Goal: Information Seeking & Learning: Learn about a topic

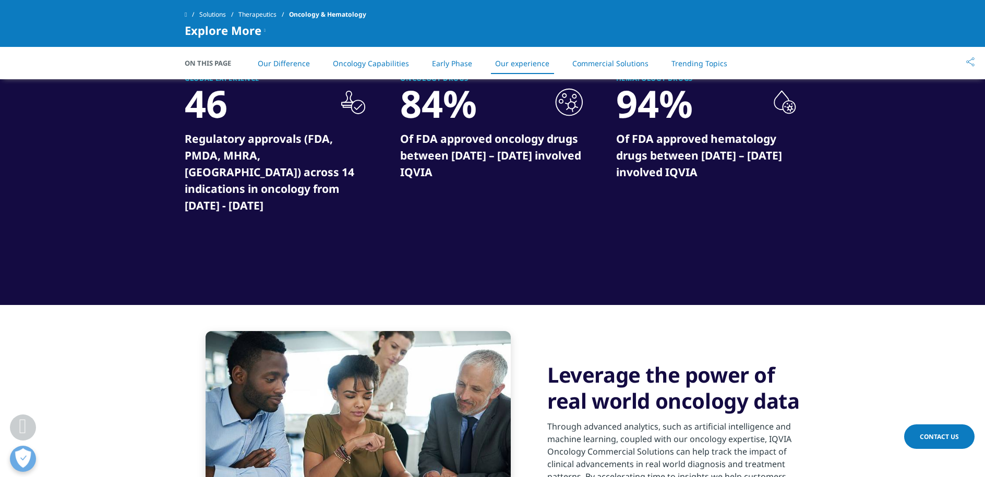
scroll to position [2323, 0]
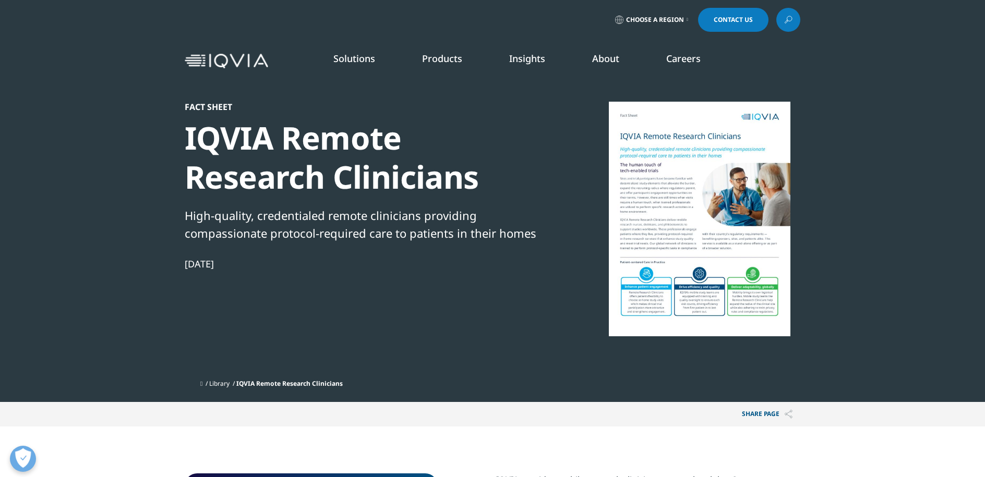
click at [289, 136] on div "IQVIA Remote Research Clinicians" at bounding box center [364, 157] width 358 height 78
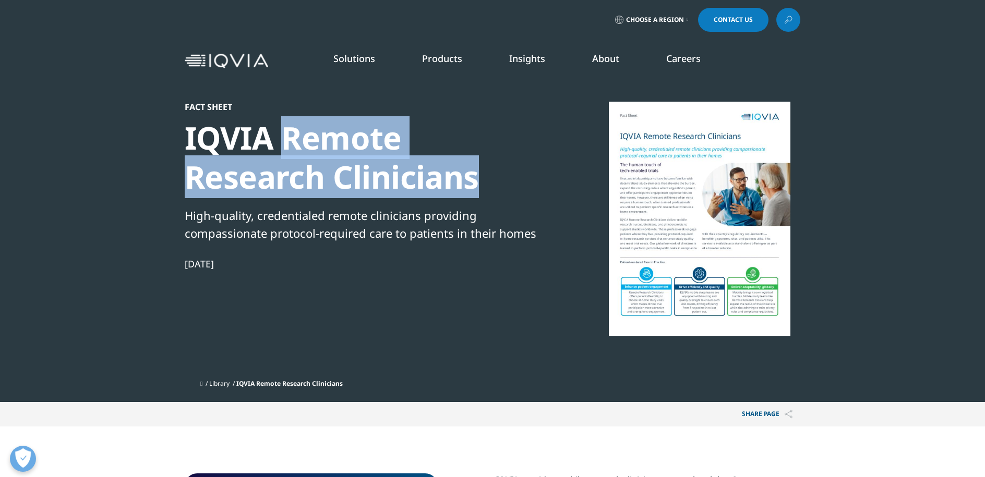
drag, startPoint x: 289, startPoint y: 135, endPoint x: 417, endPoint y: 167, distance: 131.8
click at [417, 167] on div "IQVIA Remote Research Clinicians" at bounding box center [364, 157] width 358 height 78
copy div "Remote Research Clinicians"
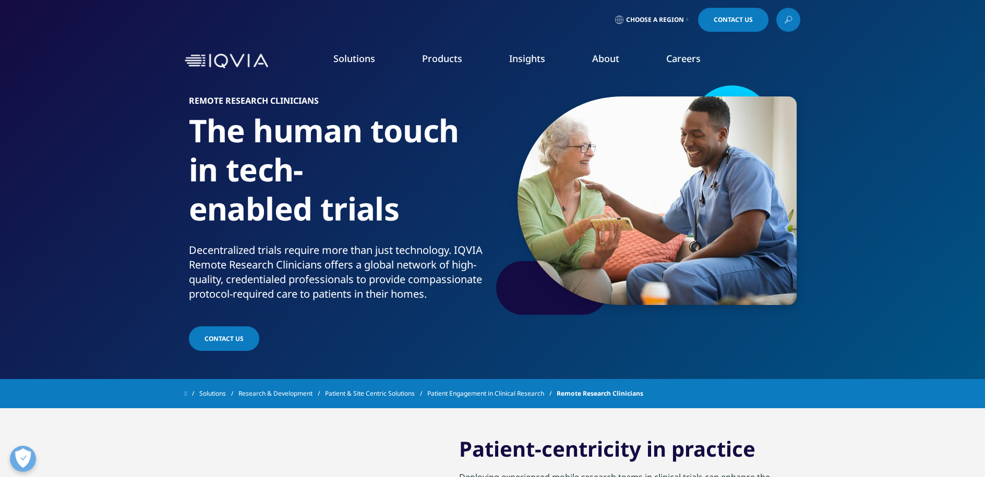
click at [210, 106] on h6 "Remote Research Clinicians" at bounding box center [339, 104] width 300 height 15
click at [241, 149] on h1 "The human touch in tech-enabled trials" at bounding box center [339, 177] width 300 height 132
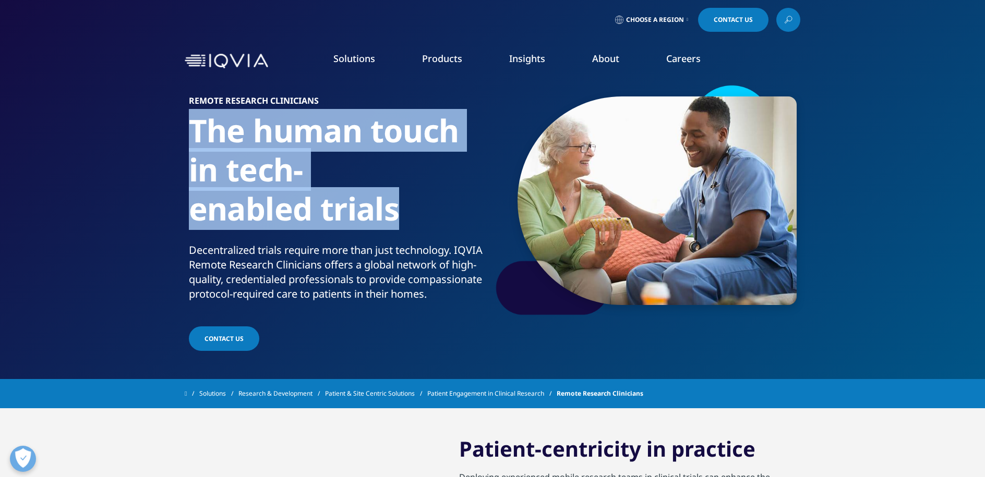
drag, startPoint x: 194, startPoint y: 123, endPoint x: 427, endPoint y: 229, distance: 256.2
click at [427, 229] on h1 "The human touch in tech-enabled trials" at bounding box center [339, 177] width 300 height 132
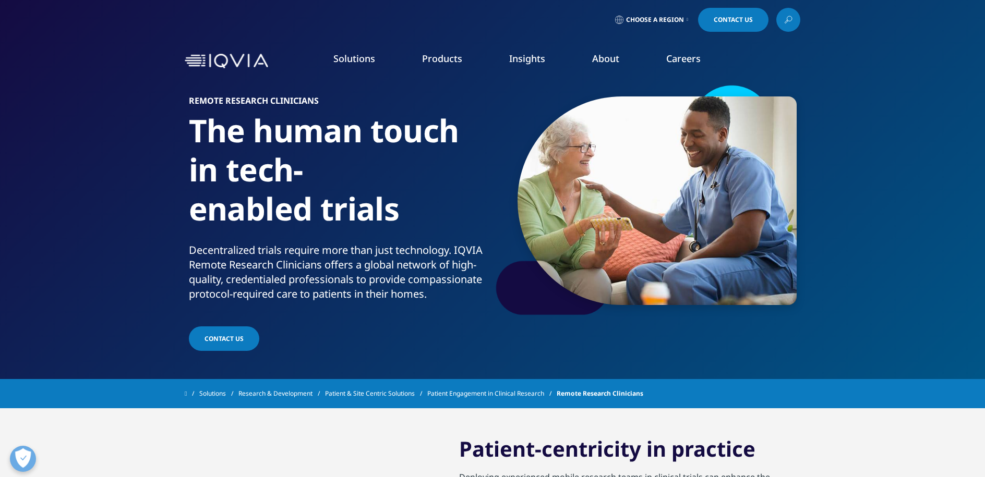
click at [417, 221] on h1 "The human touch in tech-enabled trials" at bounding box center [339, 177] width 300 height 132
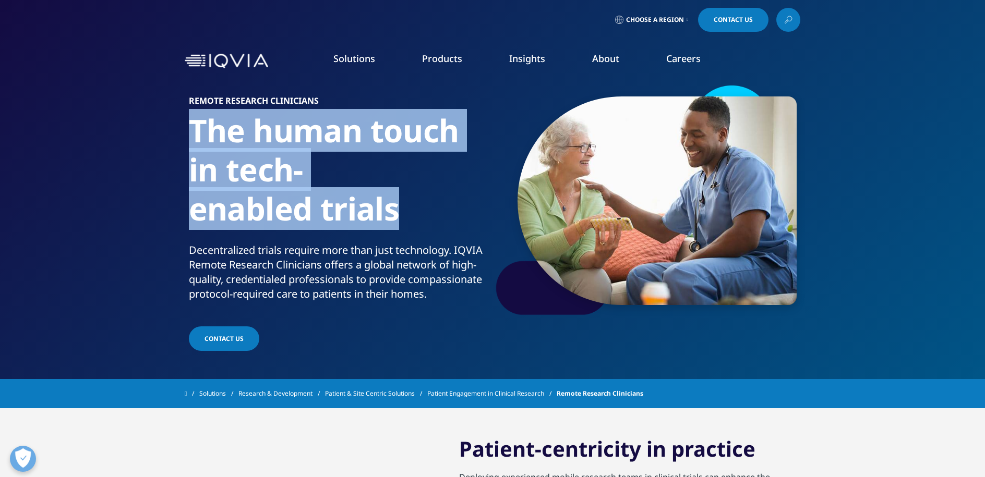
drag, startPoint x: 395, startPoint y: 210, endPoint x: 177, endPoint y: 123, distance: 233.9
click at [177, 123] on section "Remote Research Clinicians The human touch in tech-enabled trials Decentralized…" at bounding box center [492, 189] width 985 height 379
